Goal: Transaction & Acquisition: Purchase product/service

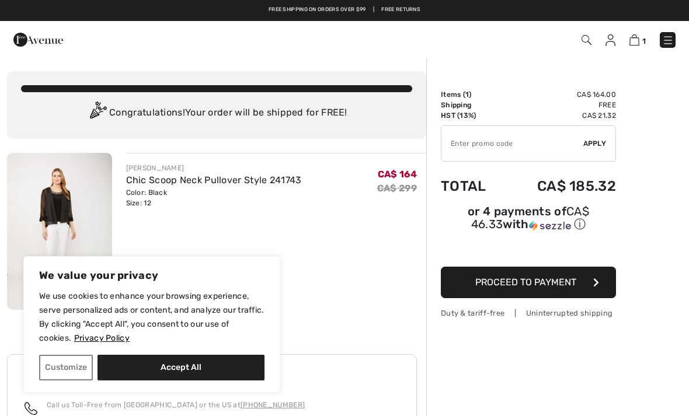
click at [668, 41] on img at bounding box center [668, 40] width 12 height 12
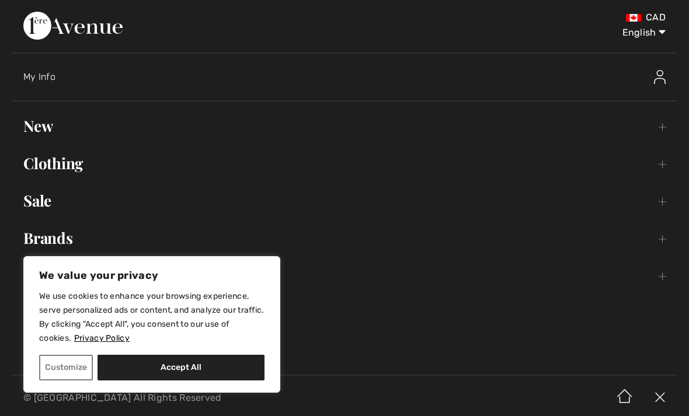
click at [190, 373] on button "Accept All" at bounding box center [180, 368] width 167 height 26
checkbox input "true"
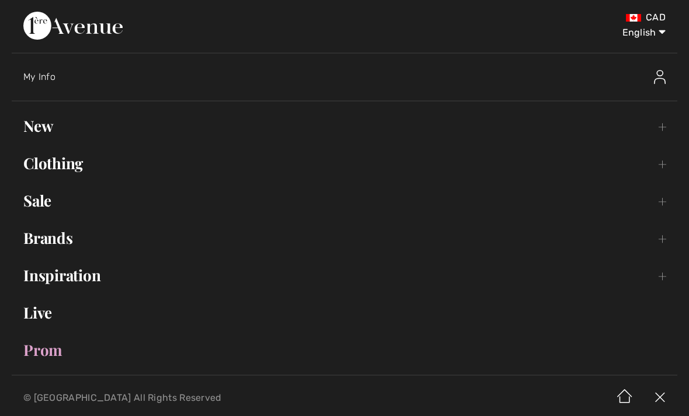
click at [58, 72] on div "My Info" at bounding box center [268, 77] width 490 height 12
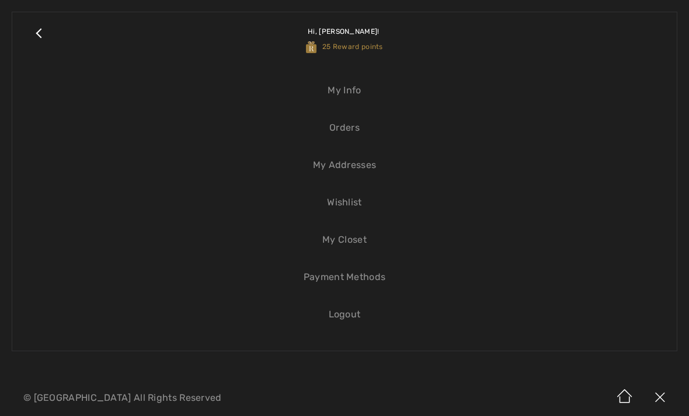
click at [353, 207] on link "Wishlist" at bounding box center [344, 203] width 641 height 26
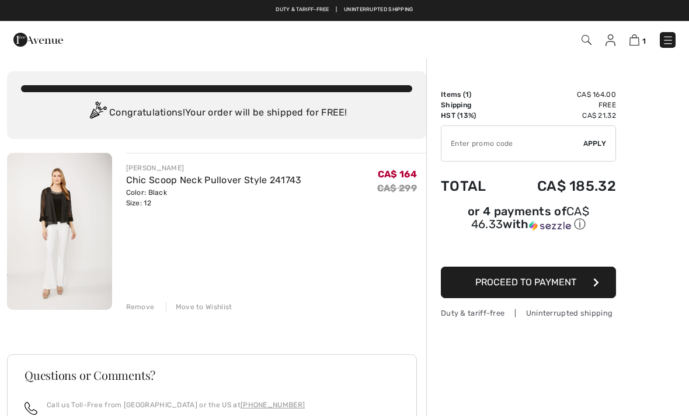
click at [671, 43] on img at bounding box center [668, 40] width 12 height 12
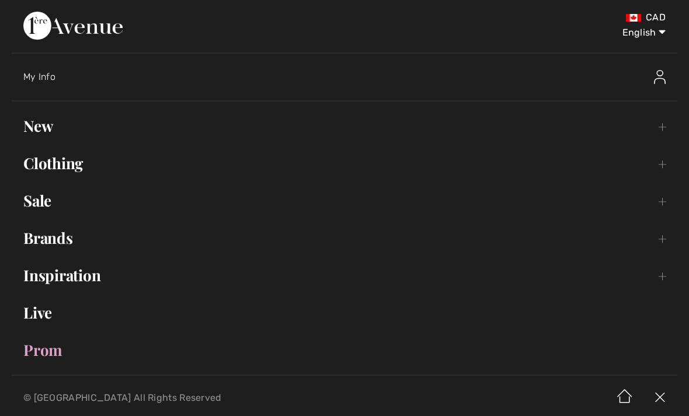
click at [75, 77] on div "My Info" at bounding box center [268, 77] width 490 height 12
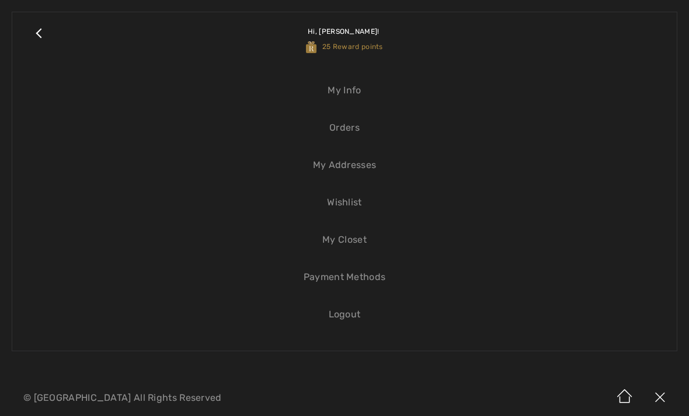
click at [362, 206] on link "Wishlist" at bounding box center [344, 203] width 641 height 26
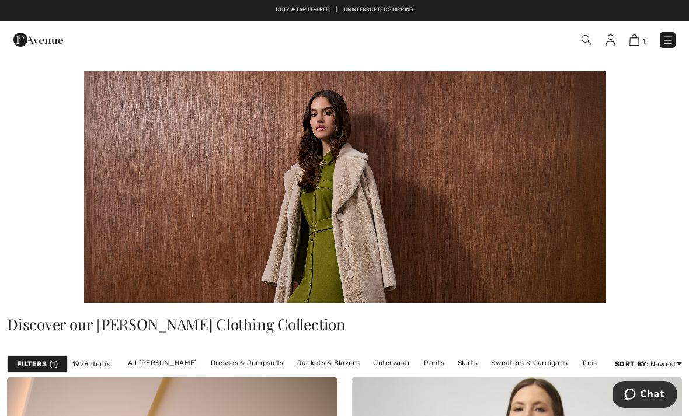
click at [575, 37] on span "1" at bounding box center [486, 40] width 379 height 16
click at [591, 40] on img at bounding box center [586, 40] width 10 height 10
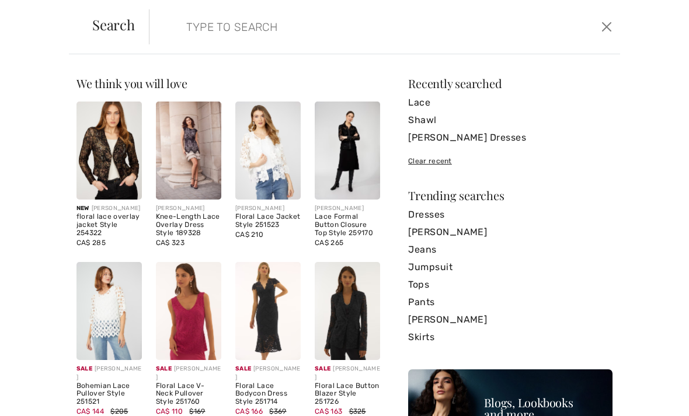
click at [422, 29] on input "search" at bounding box center [335, 26] width 316 height 35
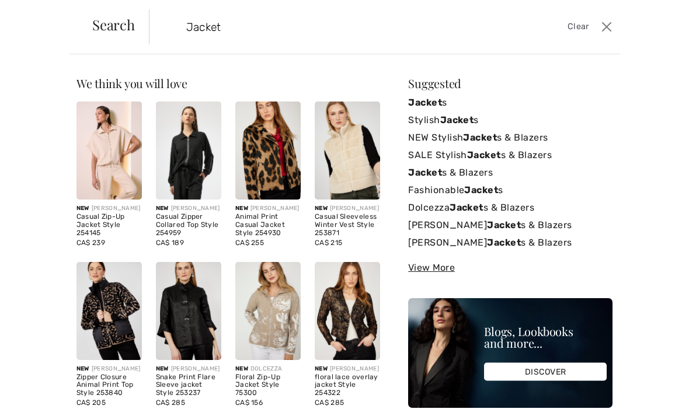
type input "Jacket"
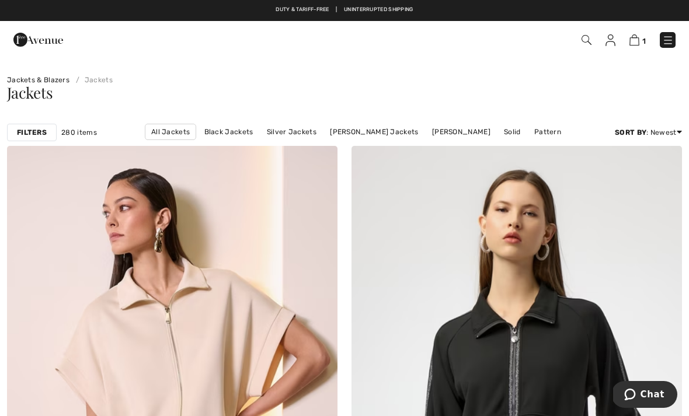
click at [80, 131] on span "280 items" at bounding box center [79, 132] width 36 height 11
click at [81, 131] on span "280 items" at bounding box center [79, 132] width 36 height 11
click at [34, 125] on div "Filters" at bounding box center [32, 133] width 50 height 18
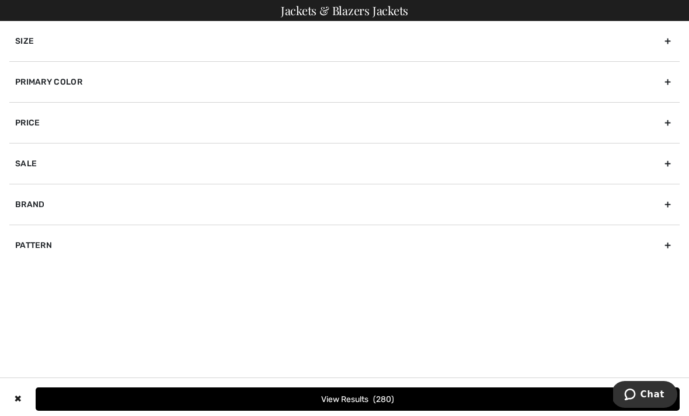
click at [315, 207] on div "Brand" at bounding box center [344, 204] width 670 height 41
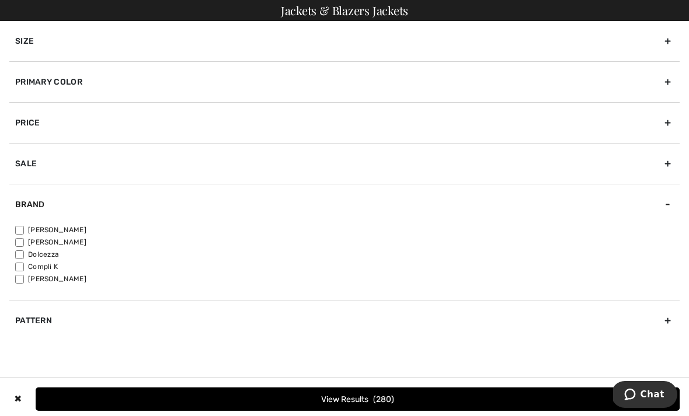
click at [23, 226] on input"] "[PERSON_NAME]" at bounding box center [19, 230] width 9 height 9
checkbox input"] "true"
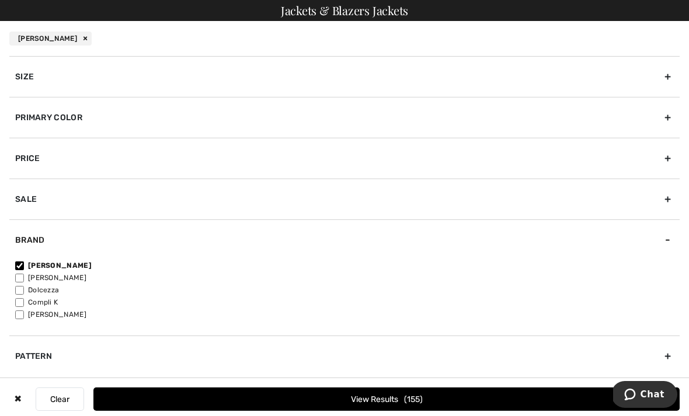
click at [206, 119] on div "Primary Color" at bounding box center [344, 117] width 670 height 41
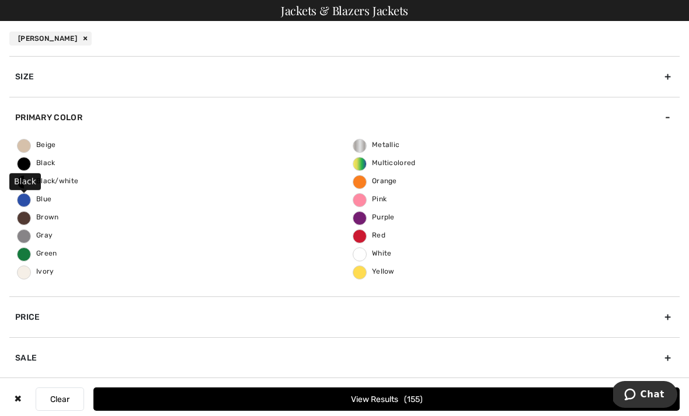
click at [42, 166] on span "Black" at bounding box center [37, 163] width 38 height 8
click at [0, 0] on input "Black" at bounding box center [0, 0] width 0 height 0
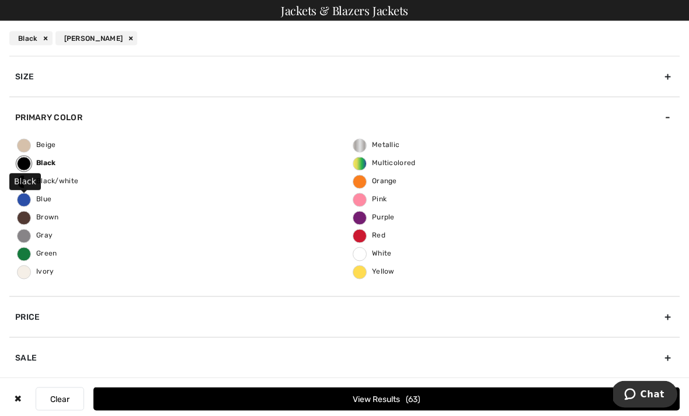
scroll to position [317, 0]
click at [431, 411] on button "View Results 63" at bounding box center [386, 399] width 586 height 23
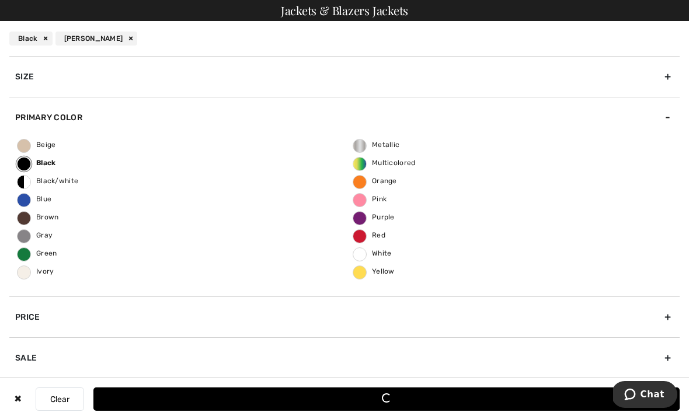
click at [398, 402] on button "Loading..." at bounding box center [386, 399] width 586 height 23
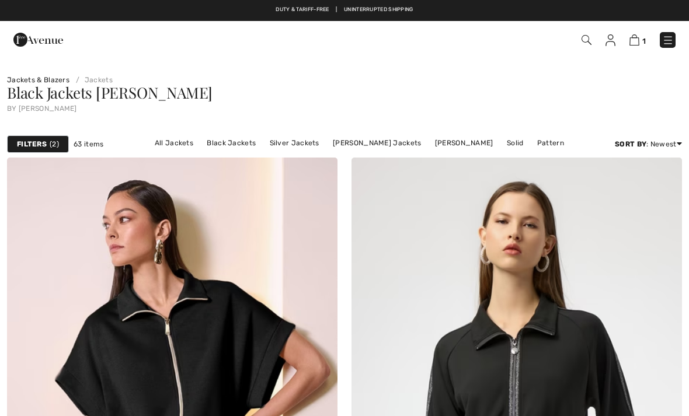
checkbox input "true"
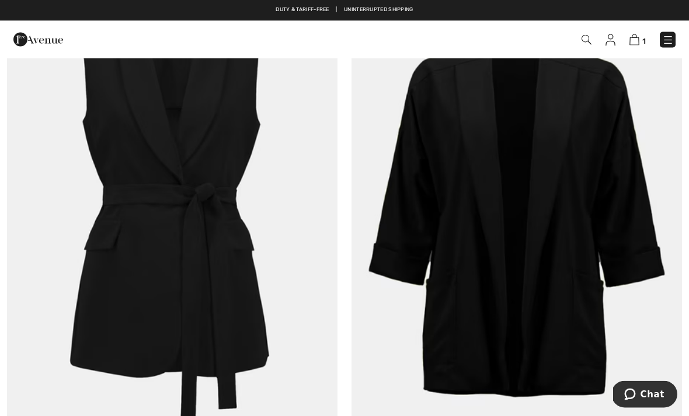
scroll to position [9282, 0]
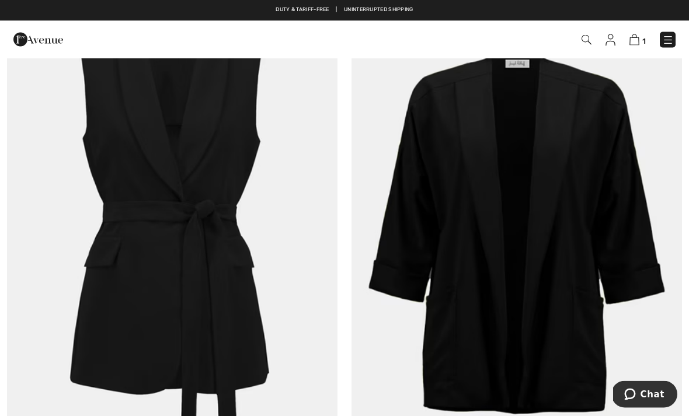
click at [606, 272] on img at bounding box center [516, 236] width 330 height 496
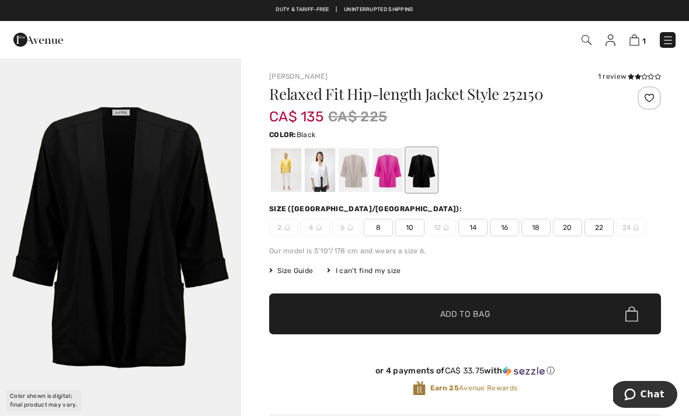
click at [649, 96] on div at bounding box center [649, 97] width 23 height 23
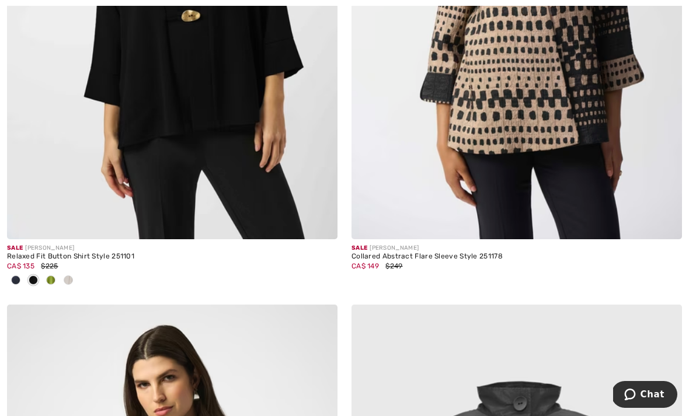
scroll to position [443, 0]
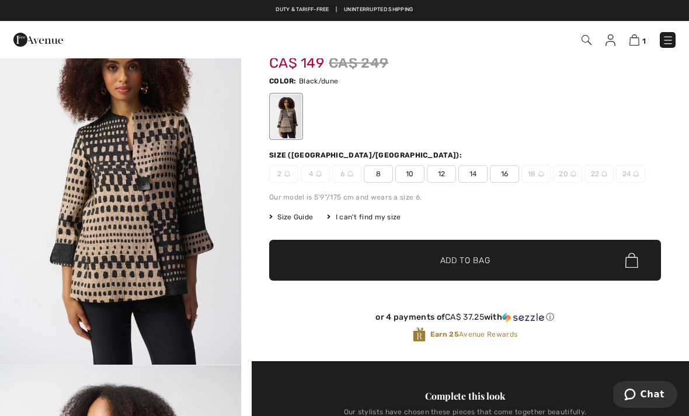
scroll to position [52, 0]
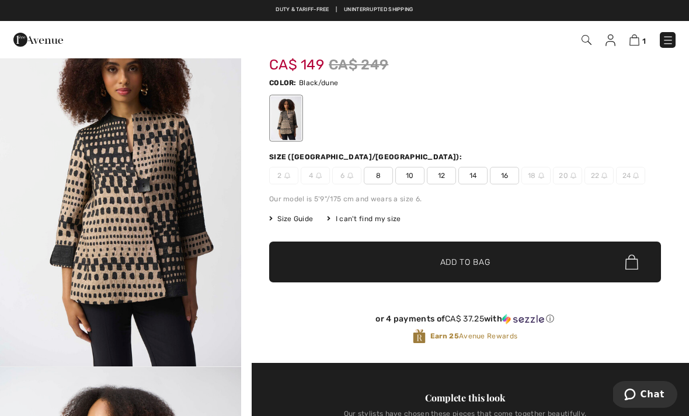
click at [503, 172] on span "16" at bounding box center [504, 176] width 29 height 18
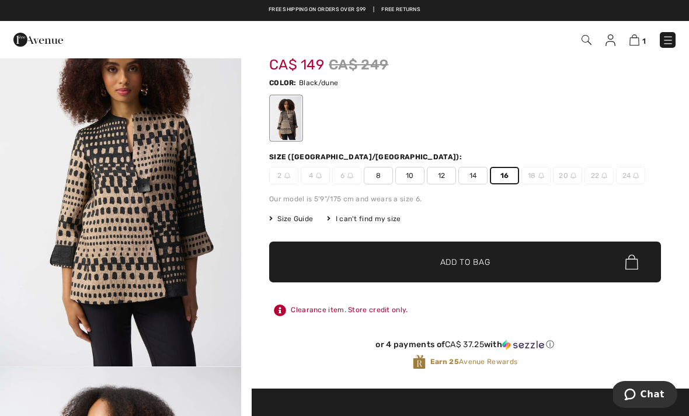
click at [532, 266] on span "✔ Added to Bag Add to Bag" at bounding box center [465, 262] width 392 height 41
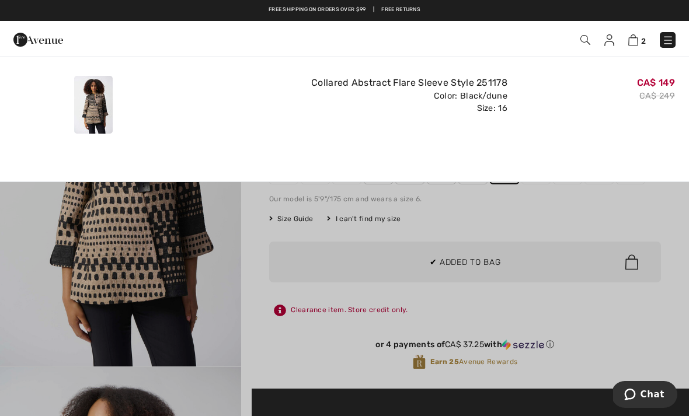
scroll to position [0, 0]
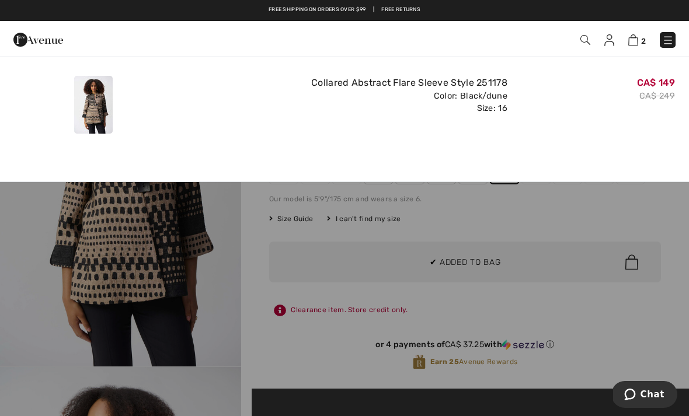
click at [559, 320] on div at bounding box center [344, 208] width 689 height 416
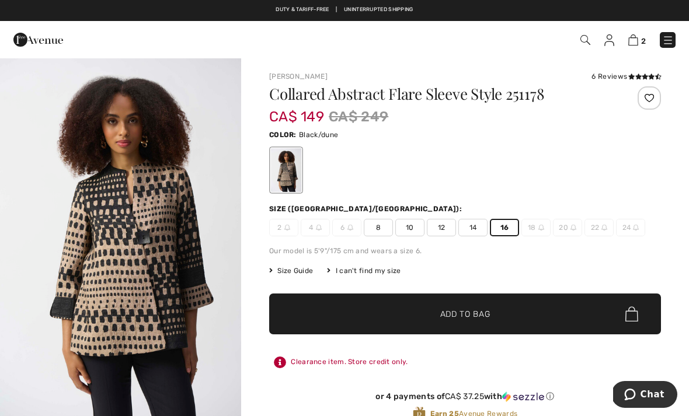
click at [653, 99] on div at bounding box center [649, 97] width 23 height 23
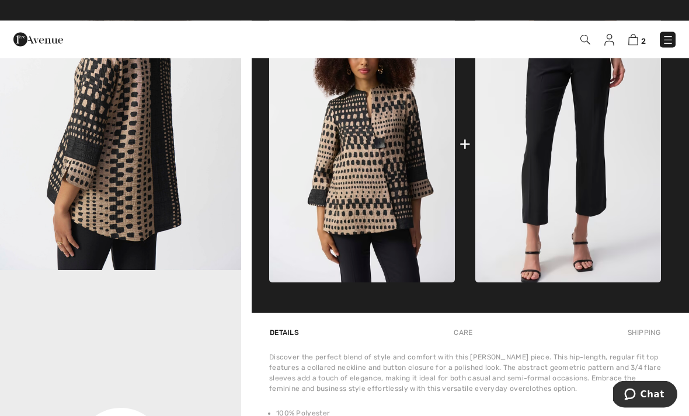
scroll to position [501, 0]
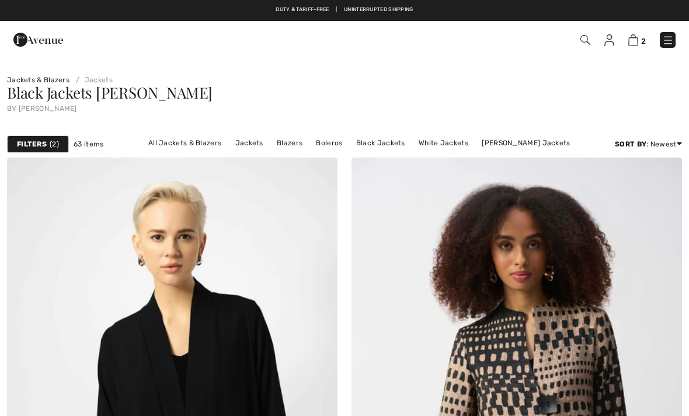
scroll to position [480, 0]
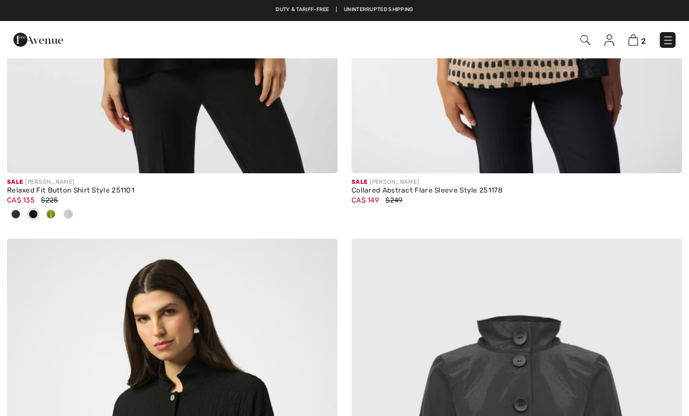
checkbox input "true"
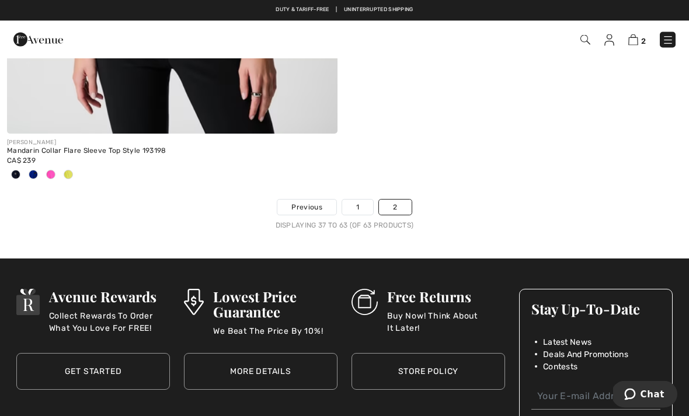
scroll to position [7890, 0]
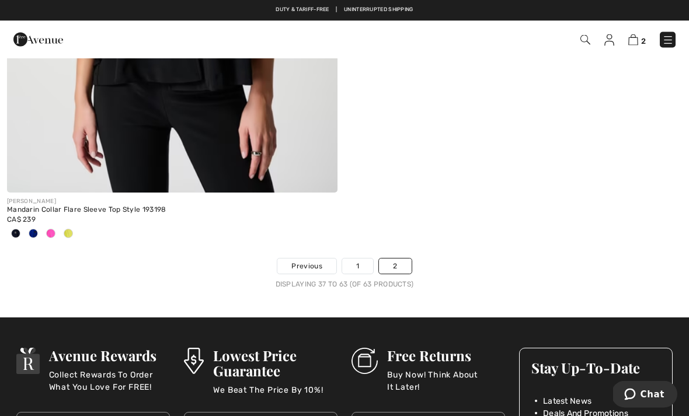
click at [358, 260] on link "1" at bounding box center [357, 266] width 31 height 15
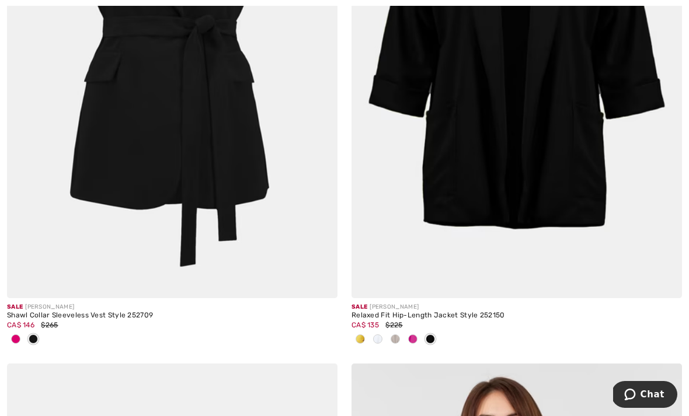
scroll to position [9469, 0]
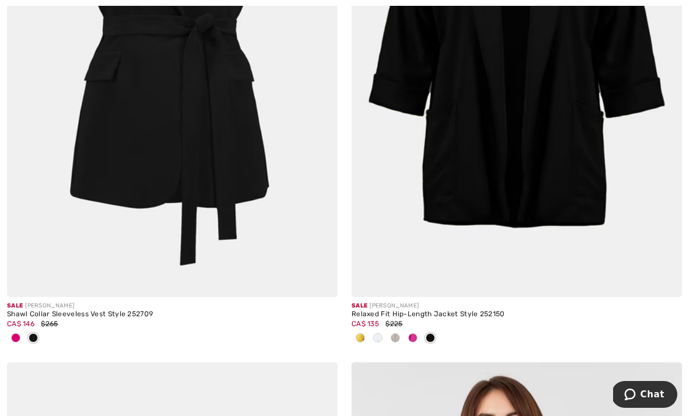
click at [520, 182] on img at bounding box center [516, 50] width 330 height 496
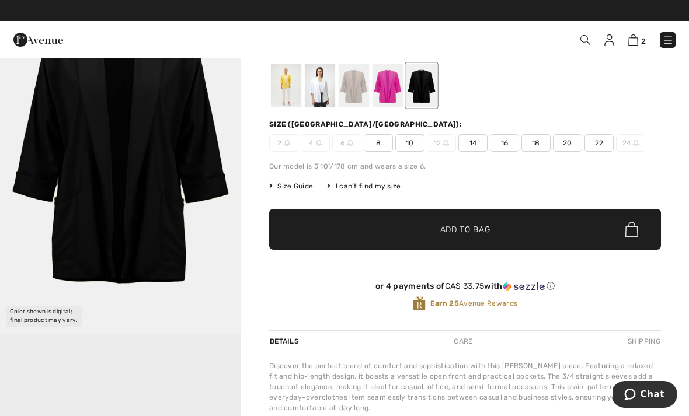
scroll to position [32, 0]
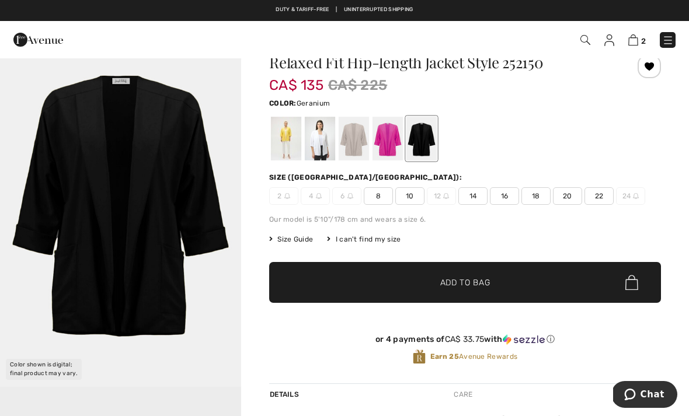
click at [392, 139] on div at bounding box center [387, 139] width 30 height 44
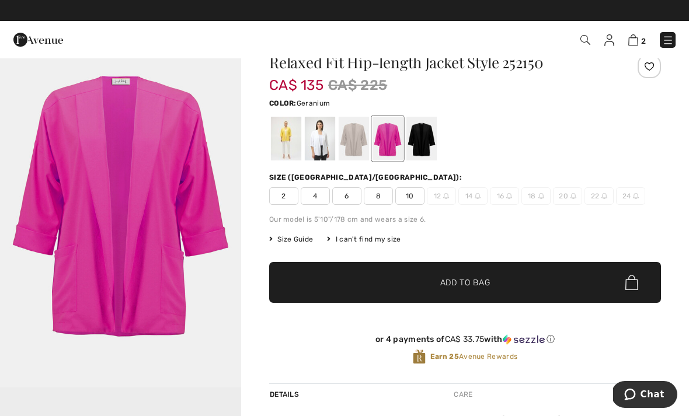
click at [360, 136] on div at bounding box center [354, 139] width 30 height 44
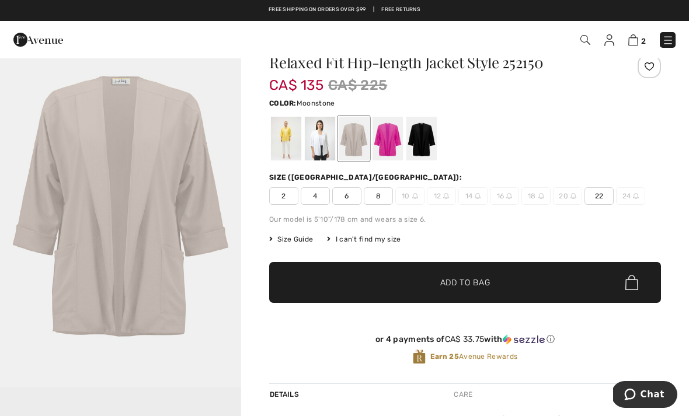
click at [322, 146] on div at bounding box center [320, 139] width 30 height 44
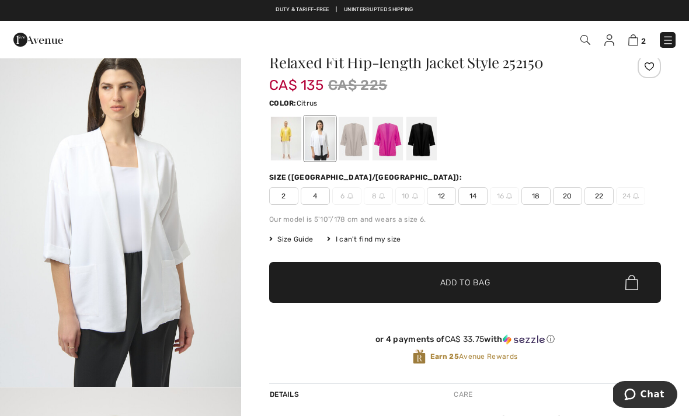
click at [280, 137] on div at bounding box center [286, 139] width 30 height 44
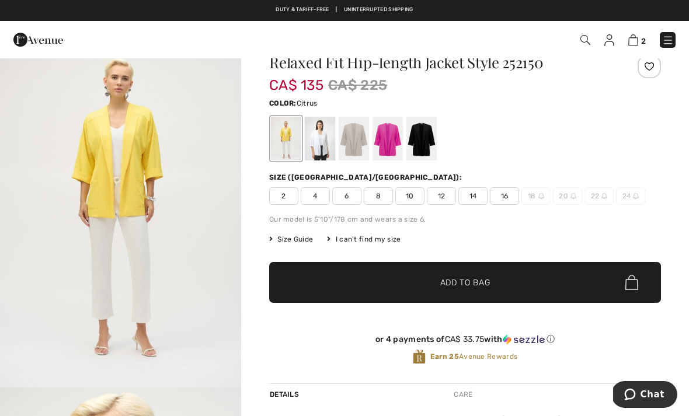
click at [428, 130] on div at bounding box center [421, 139] width 30 height 44
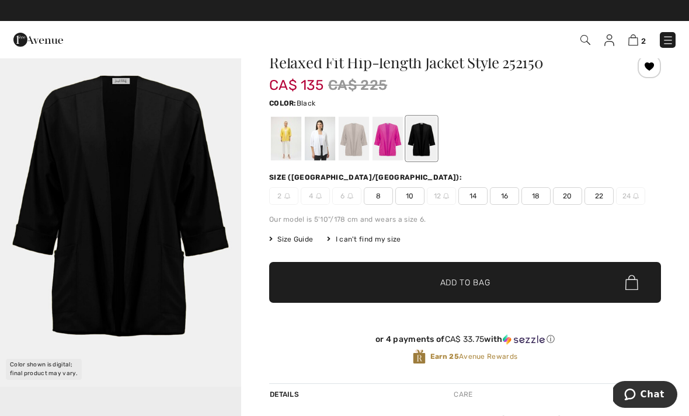
click at [474, 195] on span "14" at bounding box center [472, 196] width 29 height 18
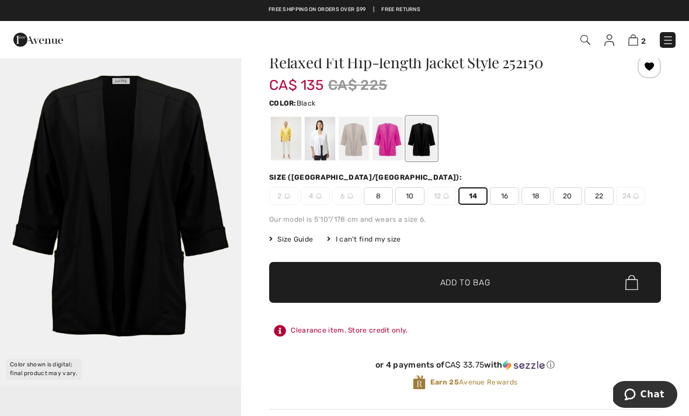
click at [560, 288] on span "✔ Added to Bag Add to Bag" at bounding box center [465, 282] width 392 height 41
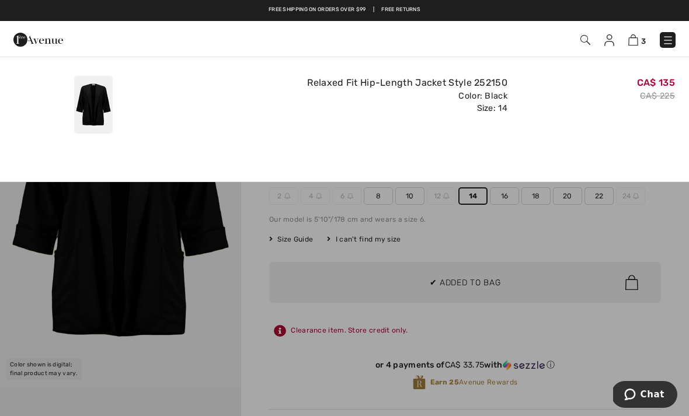
scroll to position [0, 0]
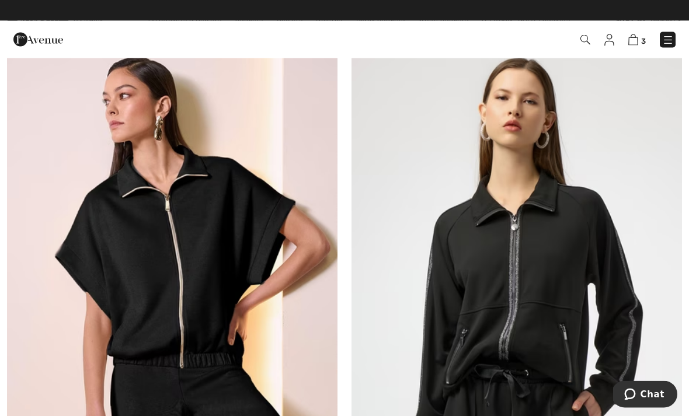
scroll to position [33, 0]
